Goal: Information Seeking & Learning: Learn about a topic

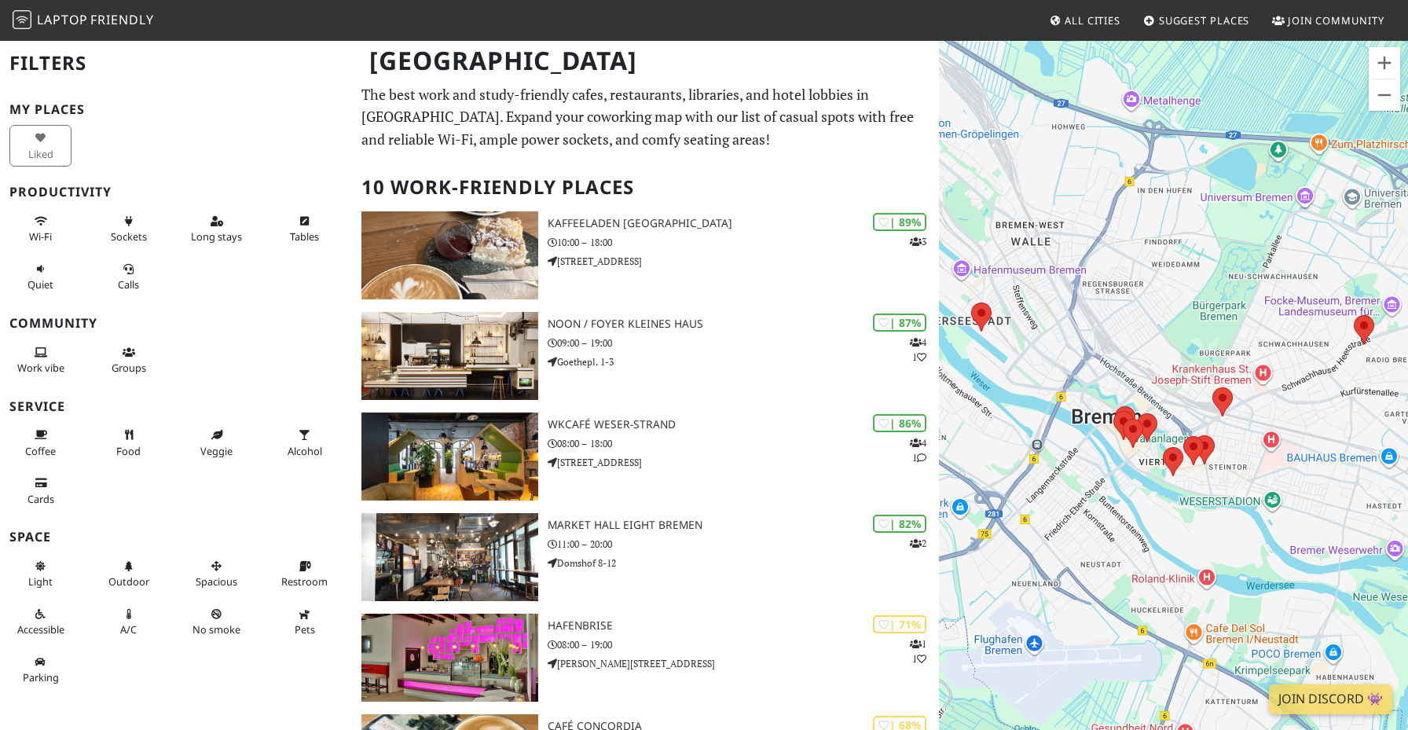
click at [325, 17] on nav "Laptop Friendly All Cities Suggest Places Join Community" at bounding box center [704, 20] width 1408 height 41
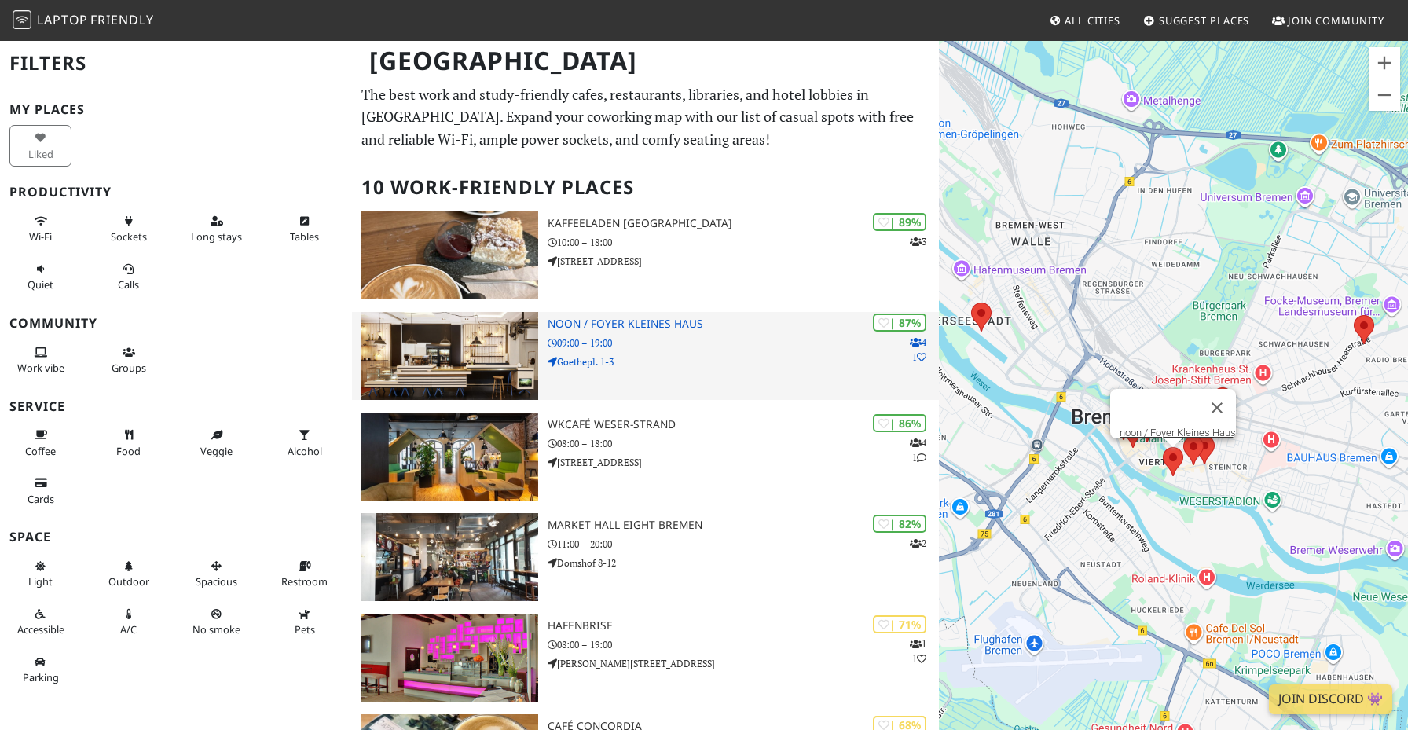
click at [674, 349] on p "09:00 – 19:00" at bounding box center [742, 342] width 391 height 15
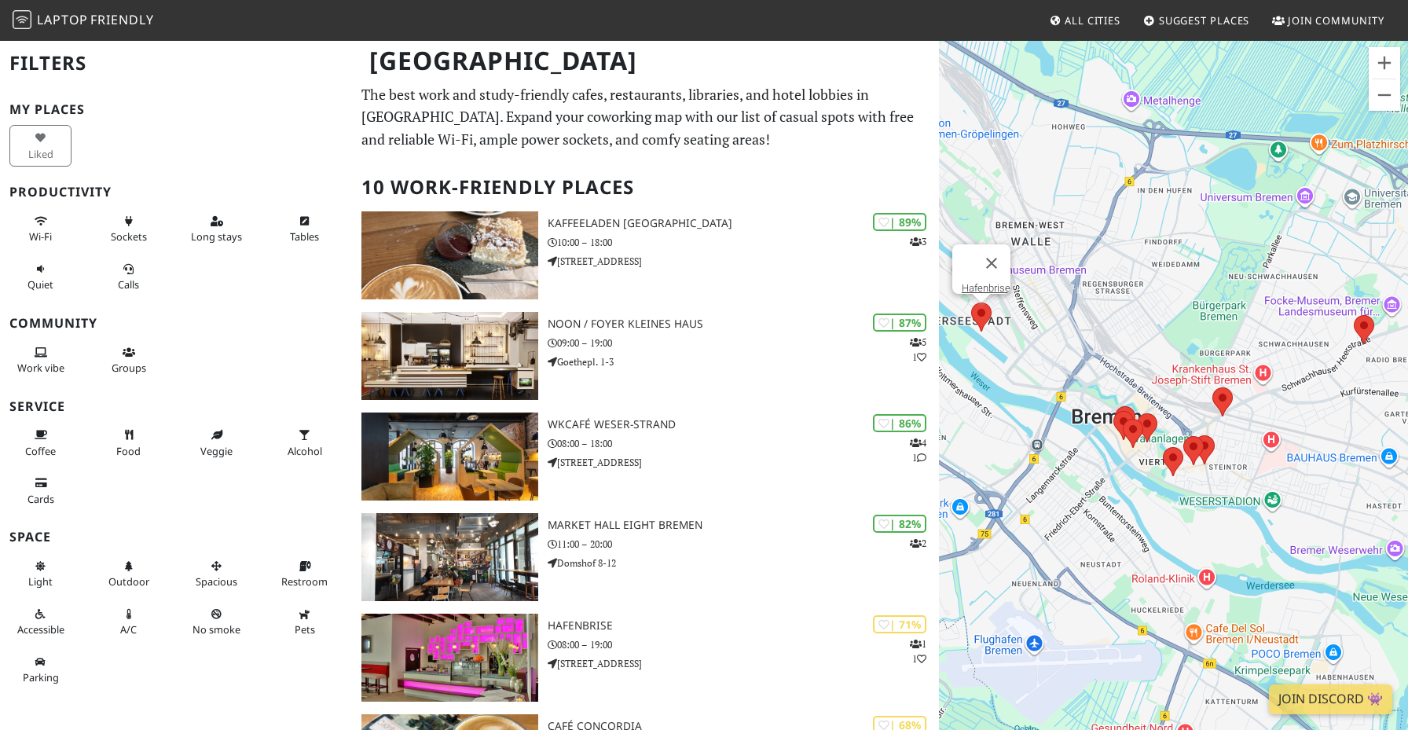
click at [971, 302] on area at bounding box center [971, 302] width 0 height 0
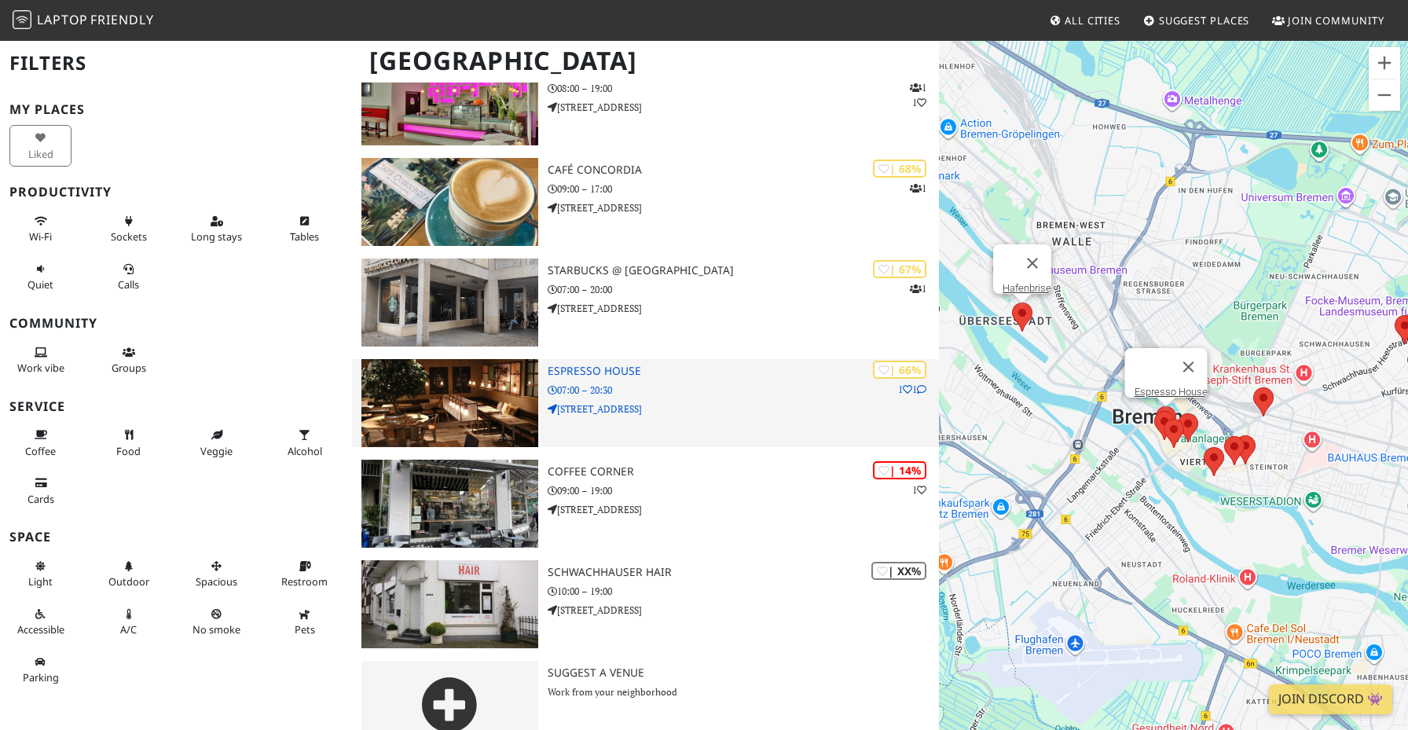
scroll to position [588, 0]
